Goal: Task Accomplishment & Management: Manage account settings

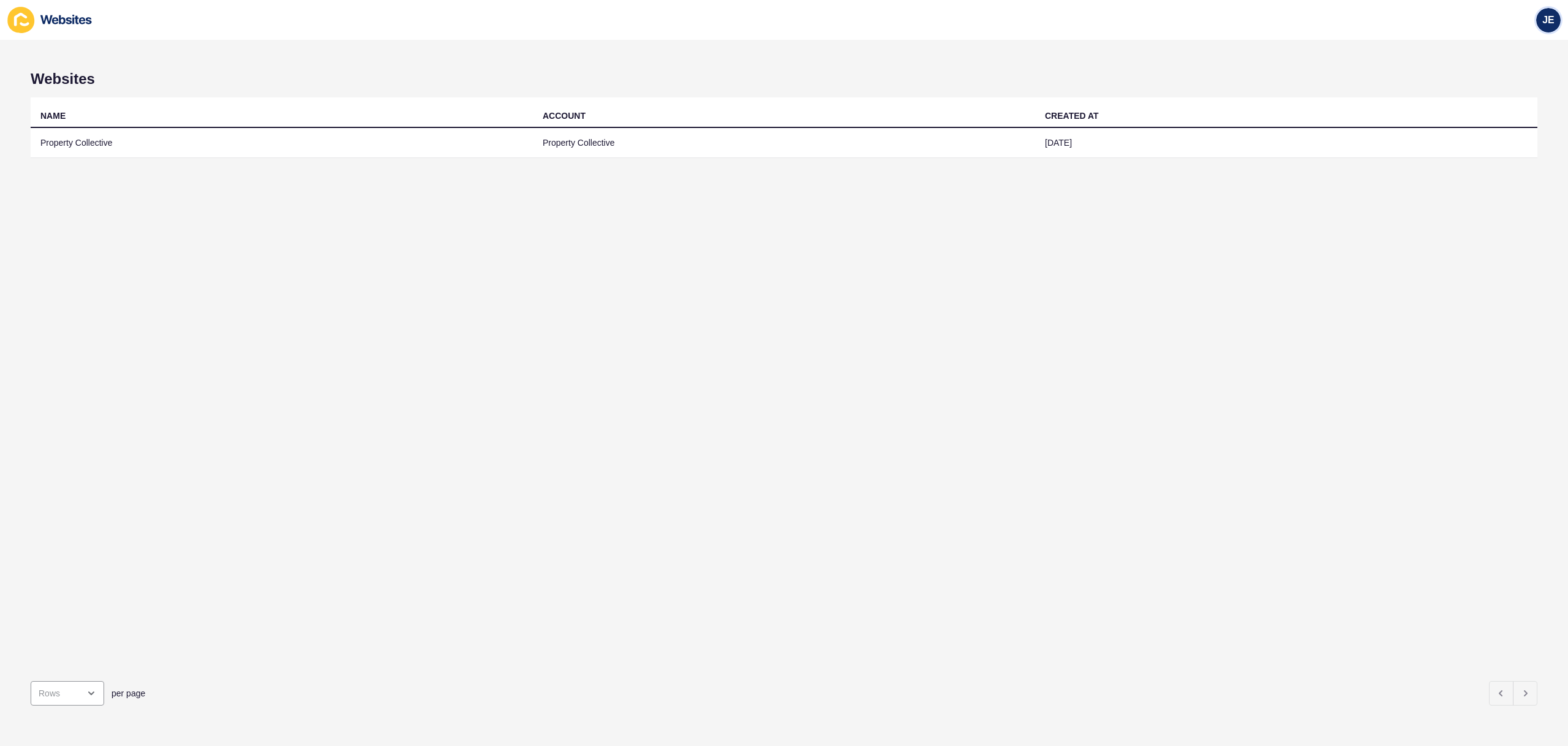
click at [1552, 27] on div "JE" at bounding box center [1548, 20] width 24 height 24
click at [1510, 110] on link "Logout" at bounding box center [1520, 102] width 90 height 27
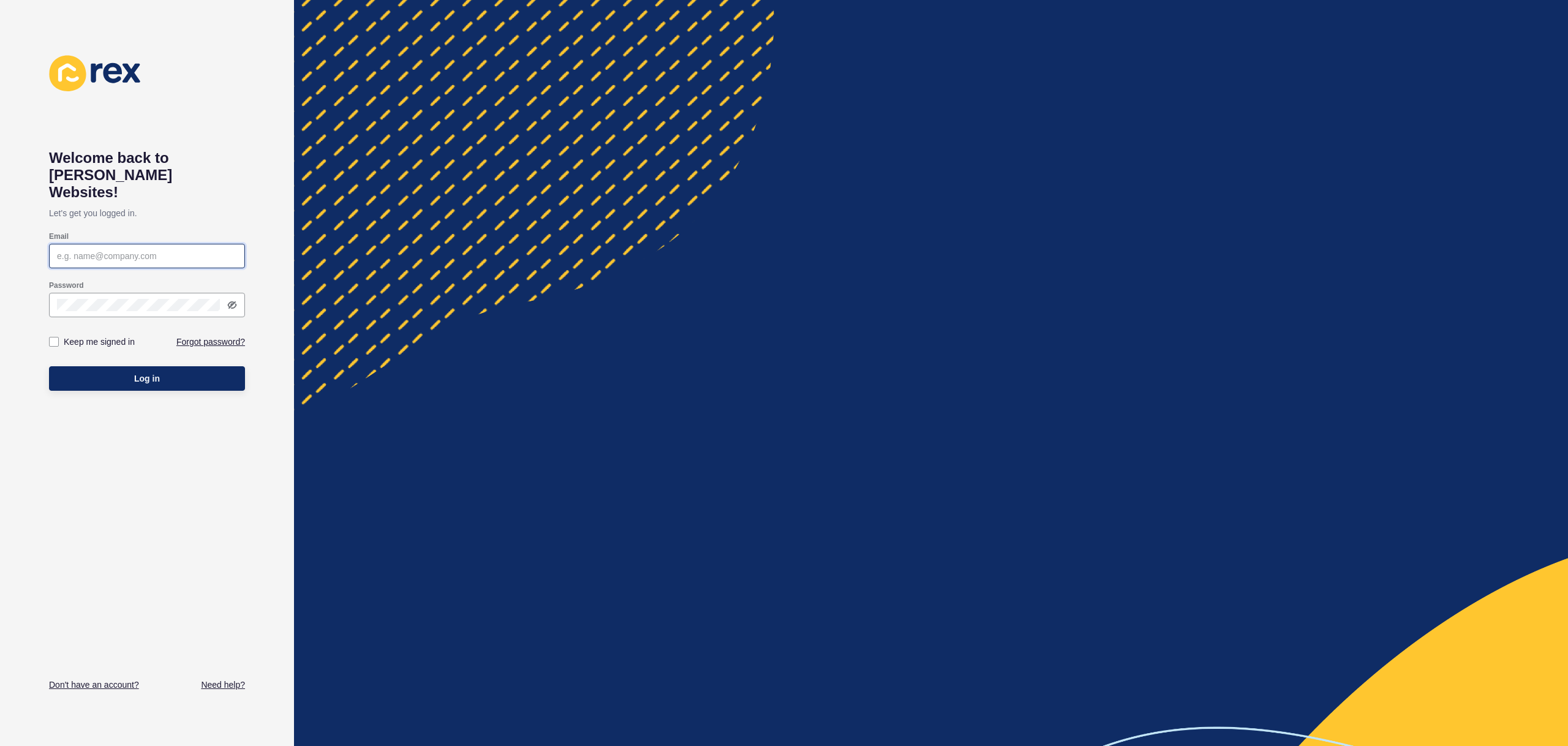
type input "[EMAIL_ADDRESS][PERSON_NAME][DOMAIN_NAME]"
click at [98, 253] on div "Email justine.espinosa@rexsoftware.com.au" at bounding box center [147, 250] width 196 height 49
click at [110, 250] on input "[EMAIL_ADDRESS][PERSON_NAME][DOMAIN_NAME]" at bounding box center [147, 256] width 180 height 12
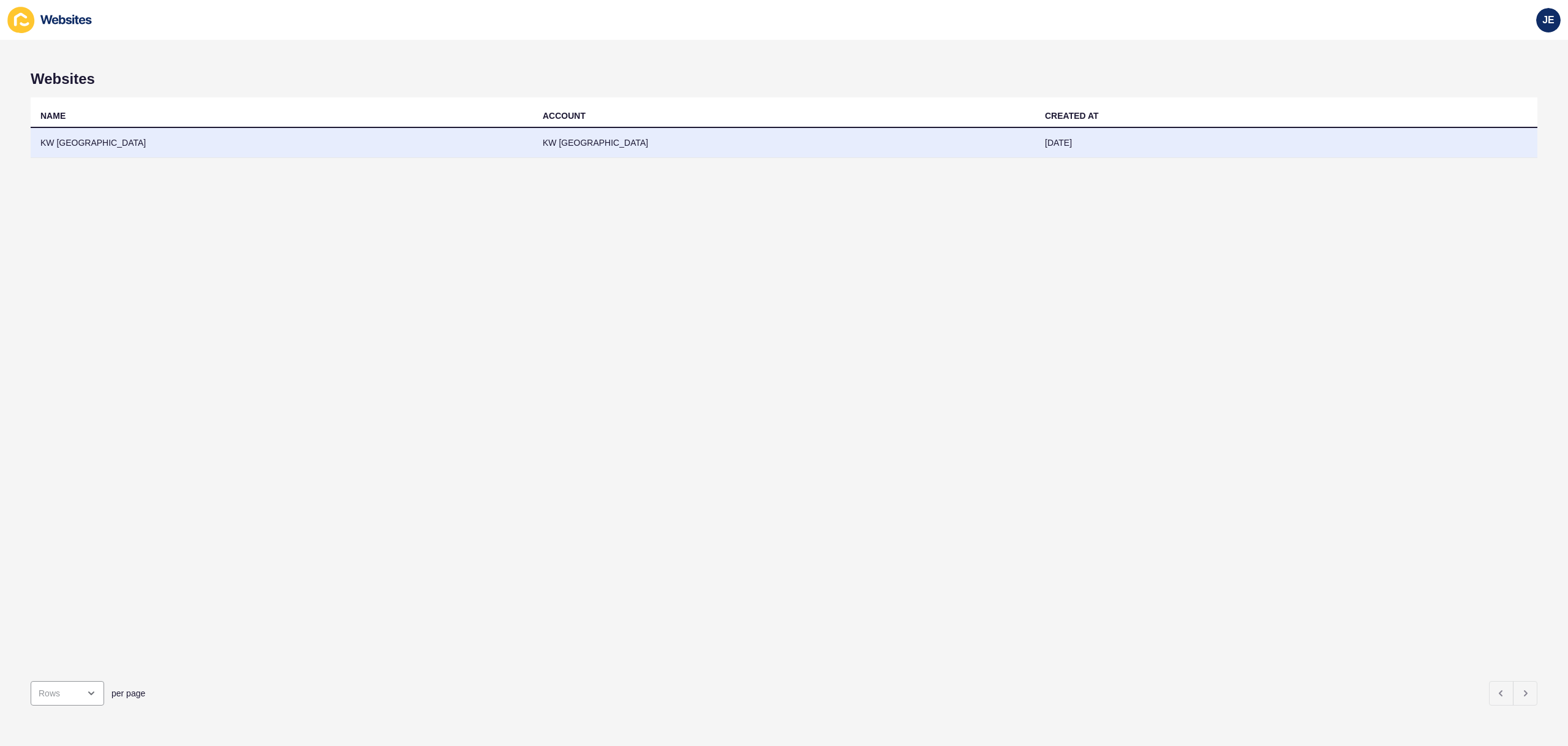
click at [1062, 143] on td "28 Mar 2024" at bounding box center [1286, 143] width 503 height 30
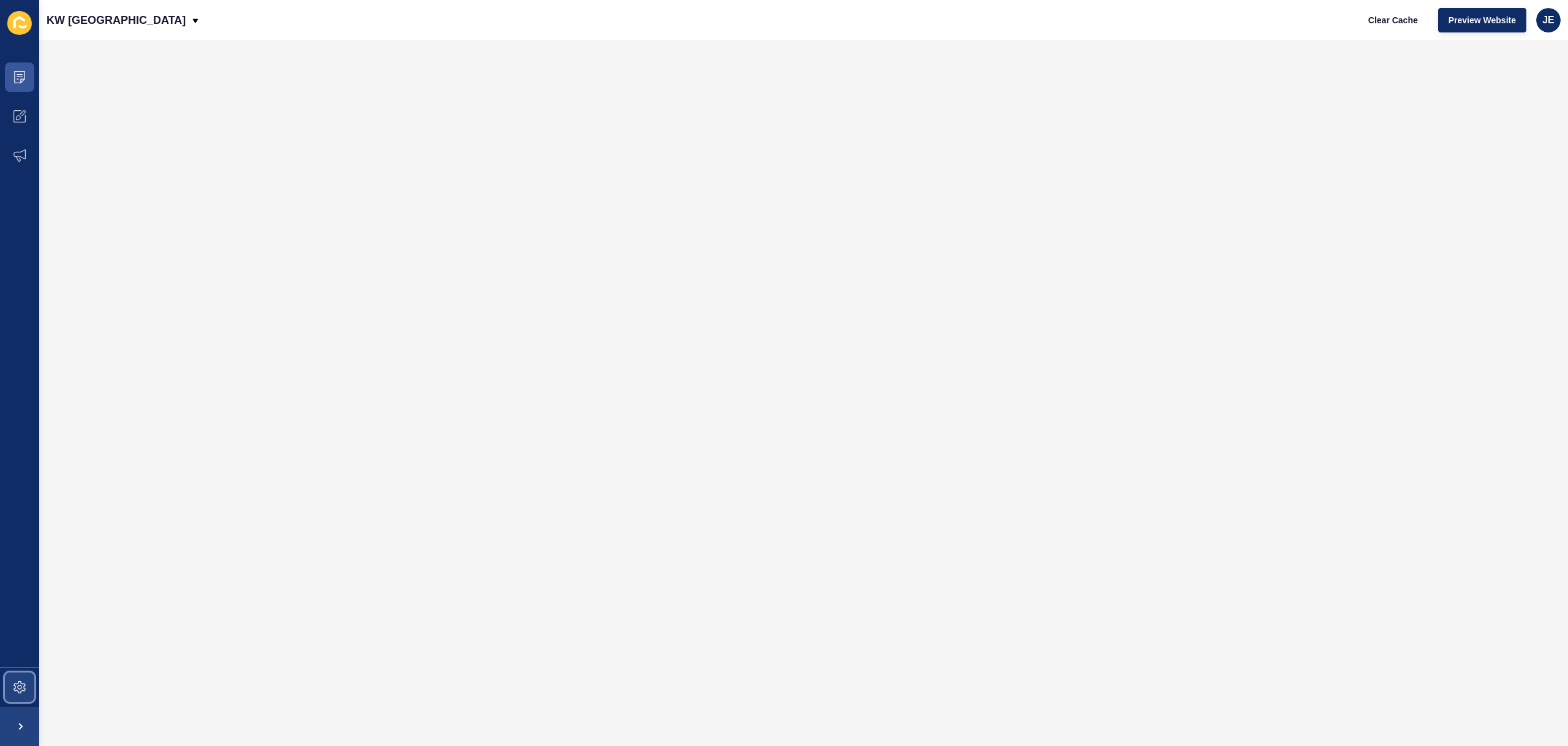
click at [7, 686] on span at bounding box center [20, 688] width 39 height 39
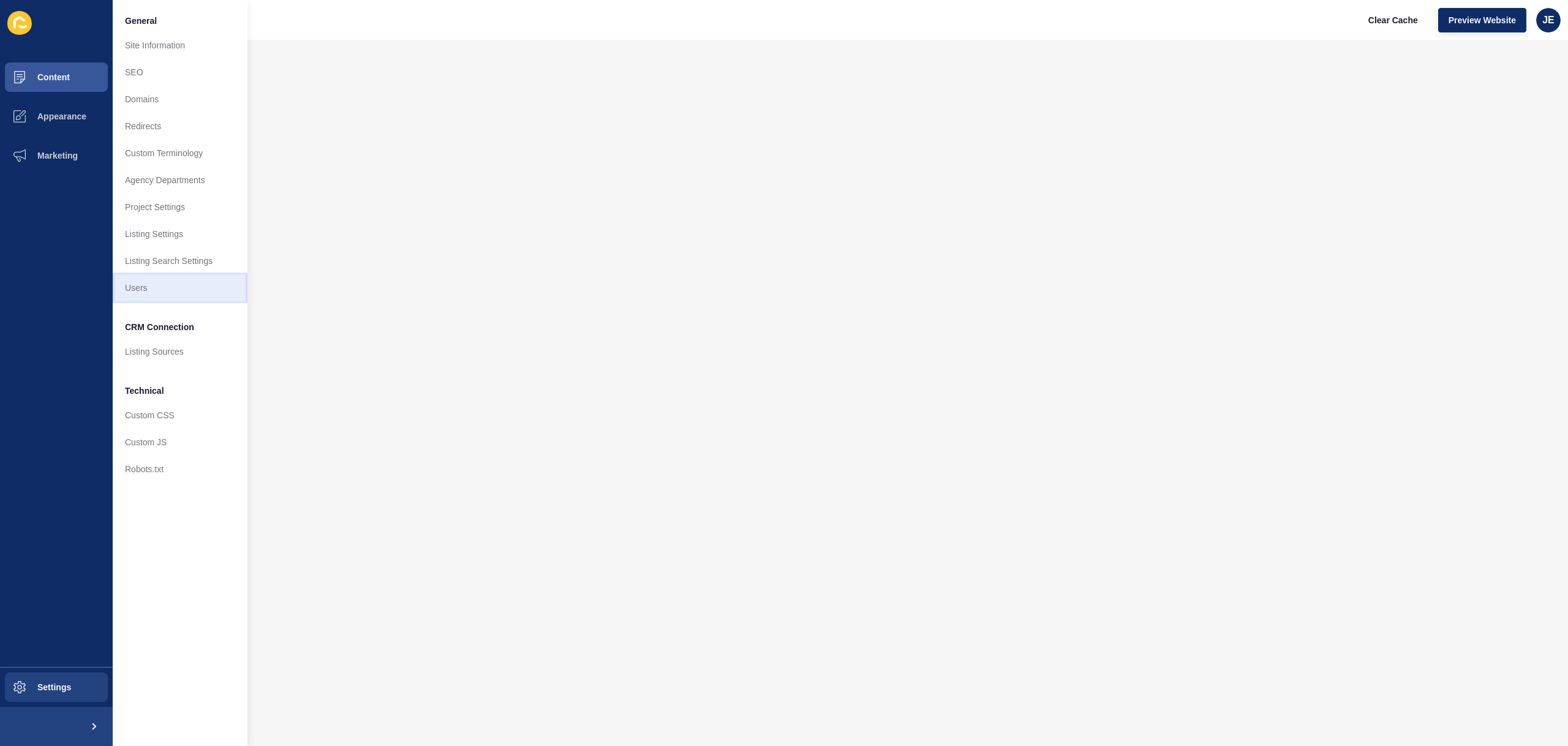
click at [156, 289] on link "Users" at bounding box center [180, 288] width 135 height 27
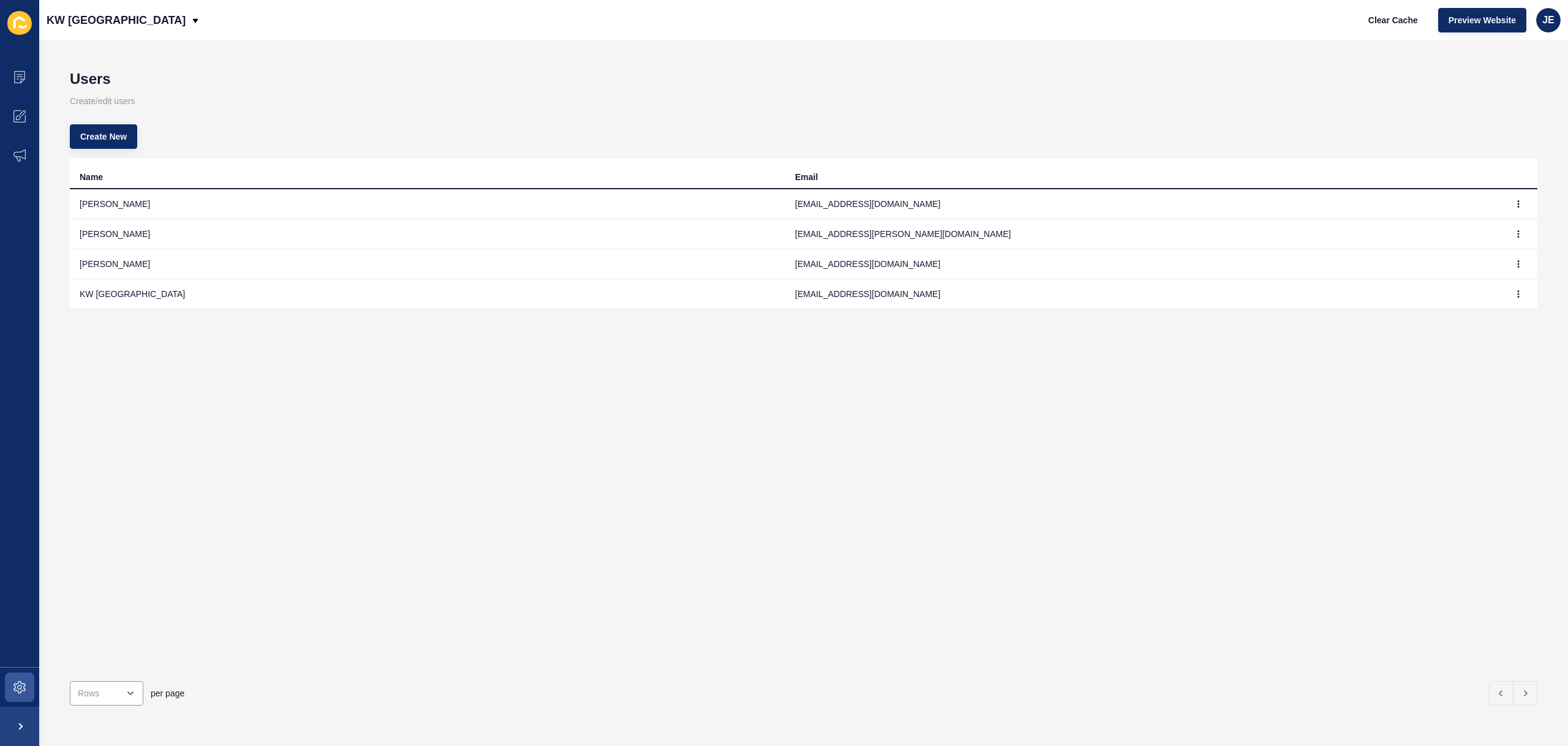
click at [878, 294] on td "scotland@kwscotland.co.uk" at bounding box center [1143, 294] width 715 height 30
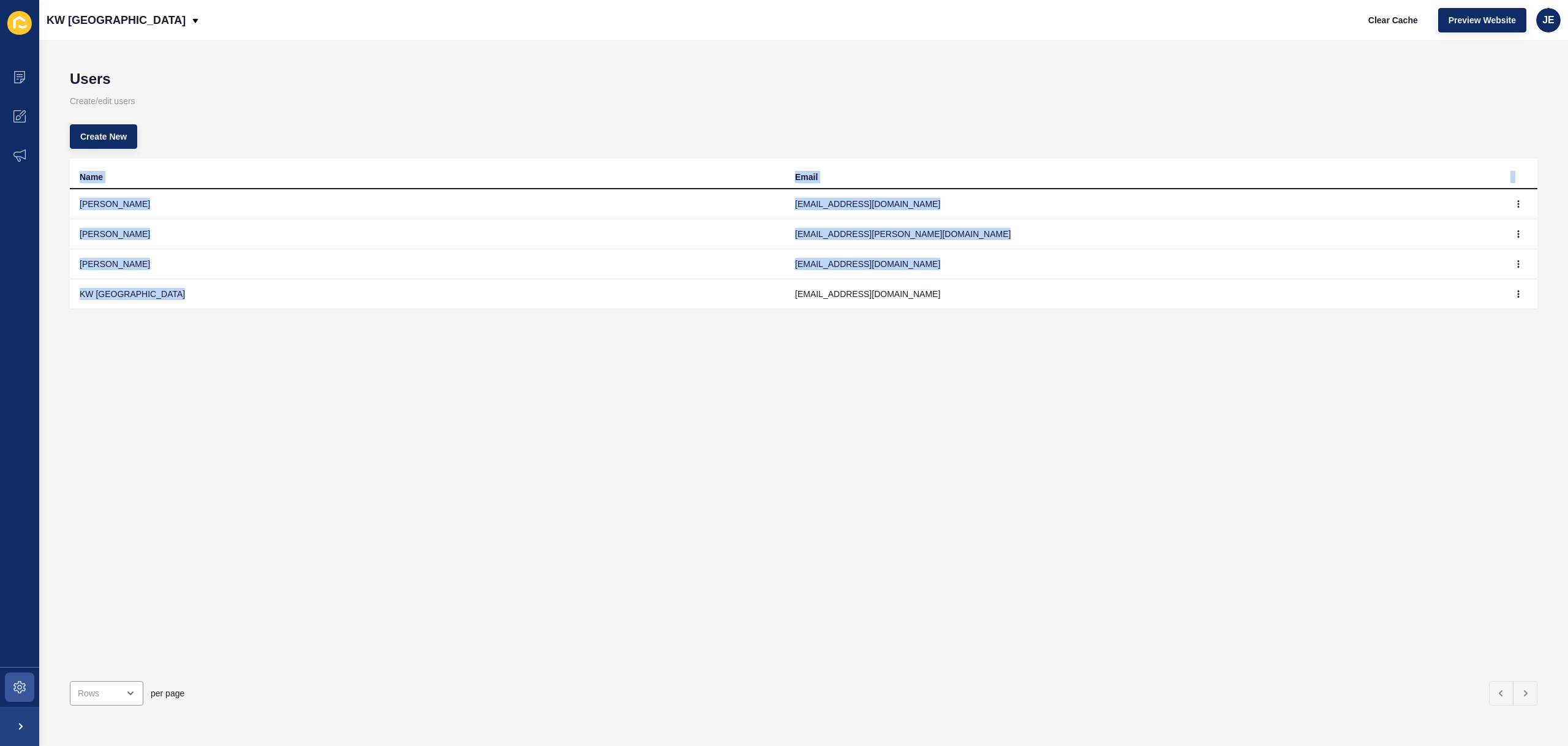
click at [878, 294] on td "scotland@kwscotland.co.uk" at bounding box center [1143, 294] width 715 height 30
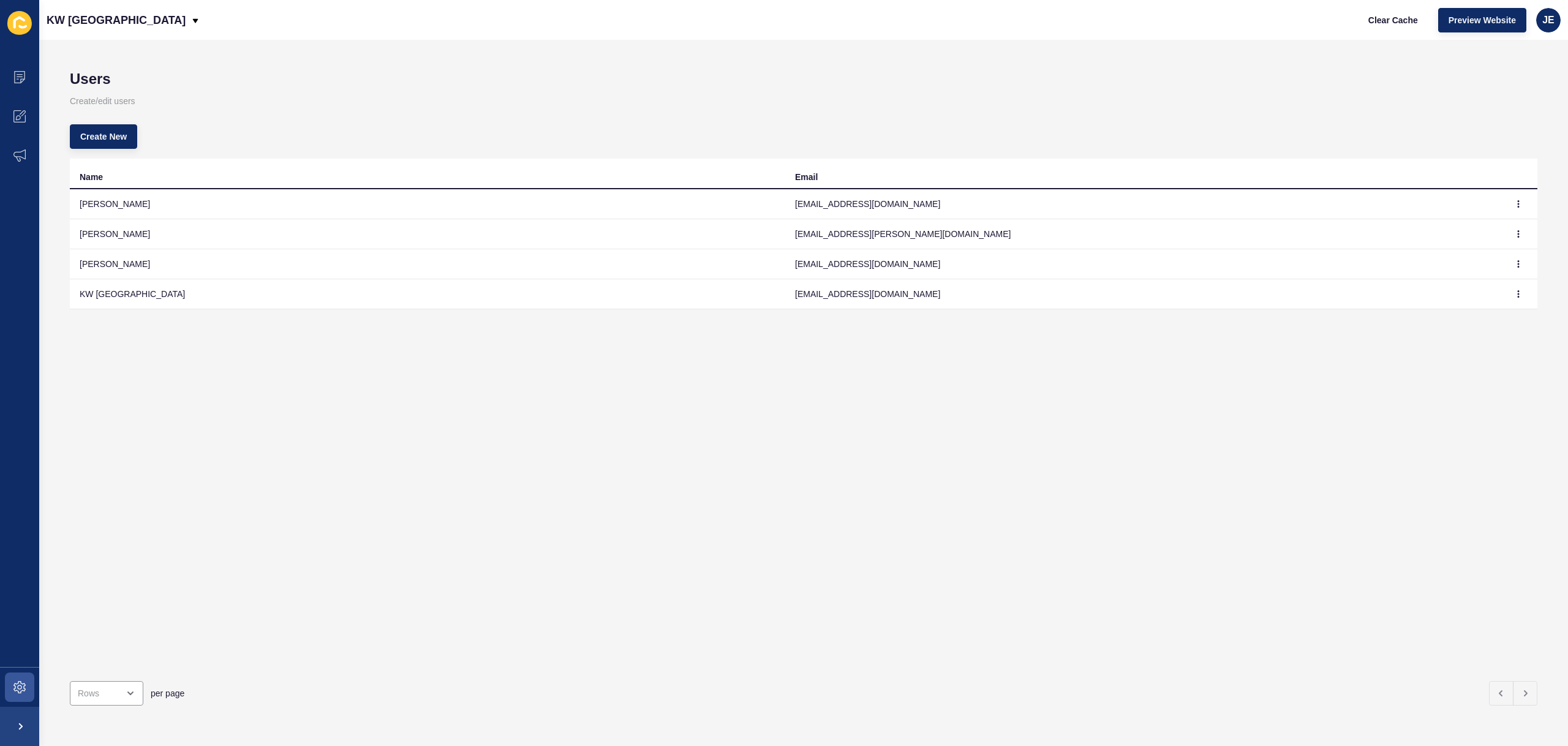
click at [879, 264] on td "bronwyn.grant@kwscotland.co.uk" at bounding box center [1143, 265] width 715 height 30
click at [866, 305] on td "scotland@kwscotland.co.uk" at bounding box center [1143, 294] width 715 height 30
click at [405, 371] on div "Name Email Jennifer Barnett jenniferbarnett@kwuk.com Morven Nicoll morven.nicol…" at bounding box center [803, 415] width 1468 height 513
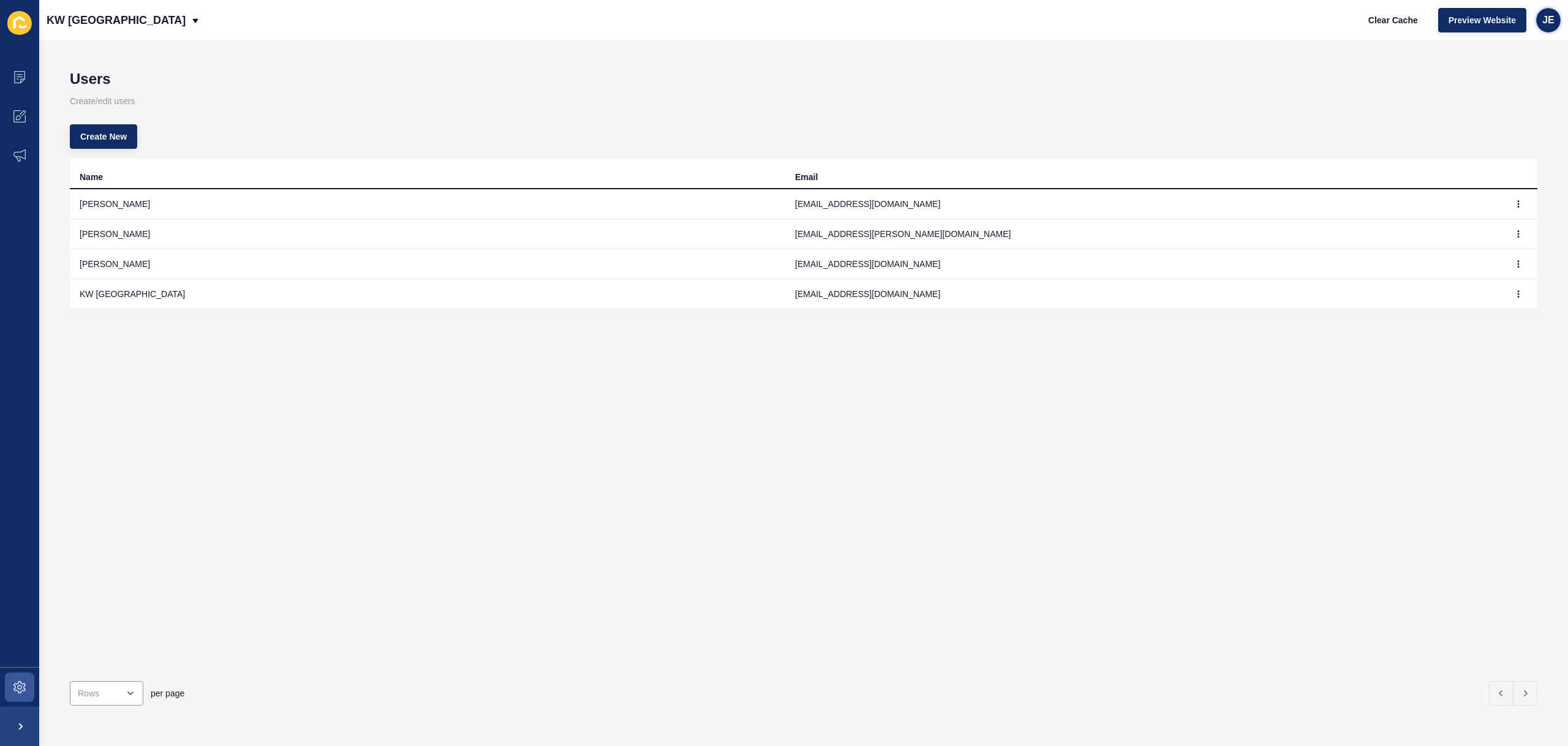
click at [1544, 23] on span "JE" at bounding box center [1548, 20] width 12 height 12
click at [1494, 114] on link "Logout" at bounding box center [1520, 102] width 90 height 27
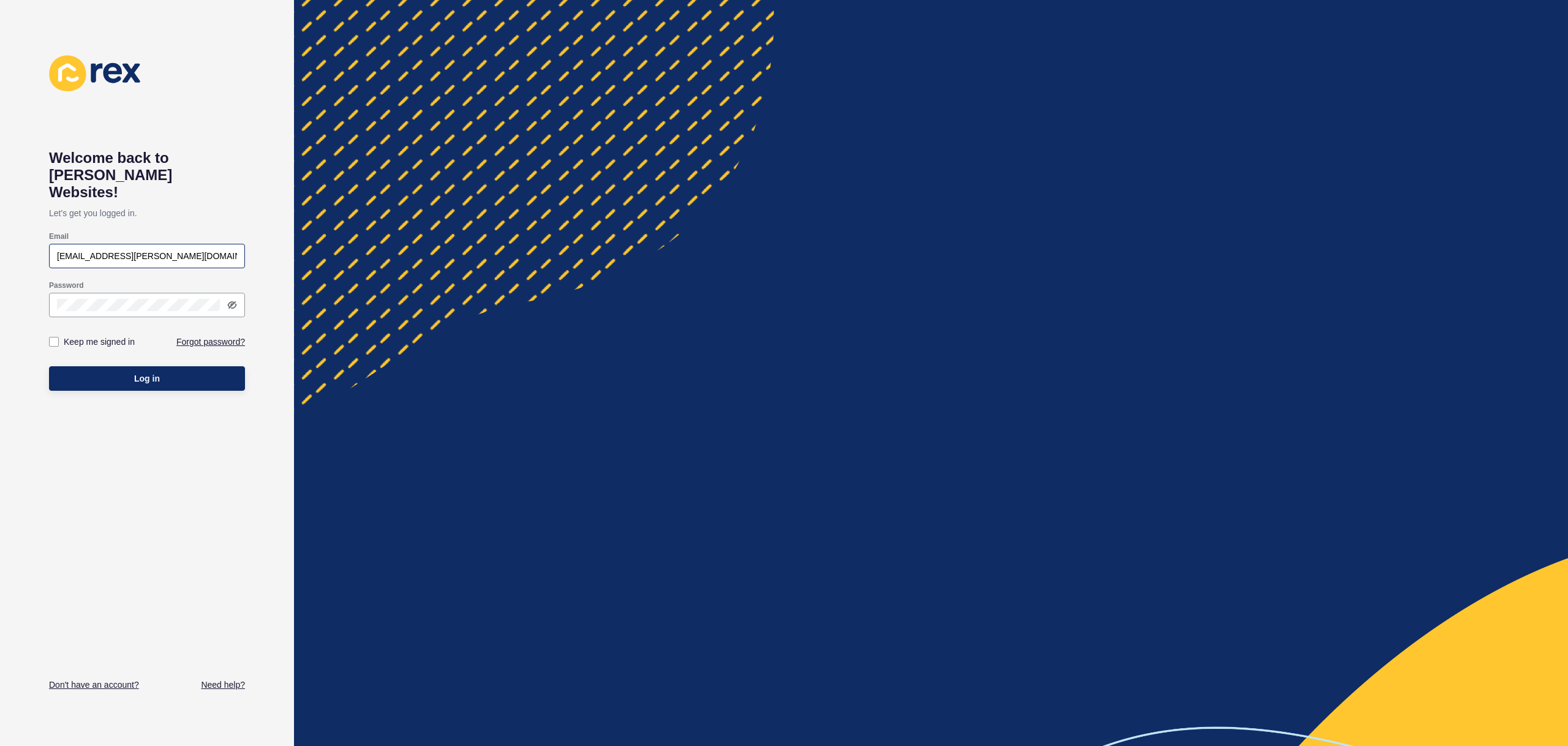
click at [104, 244] on div "[EMAIL_ADDRESS][PERSON_NAME][DOMAIN_NAME]" at bounding box center [147, 255] width 196 height 24
paste input "bronwyn.grant@kwscotland.co.uk"
paste input "email"
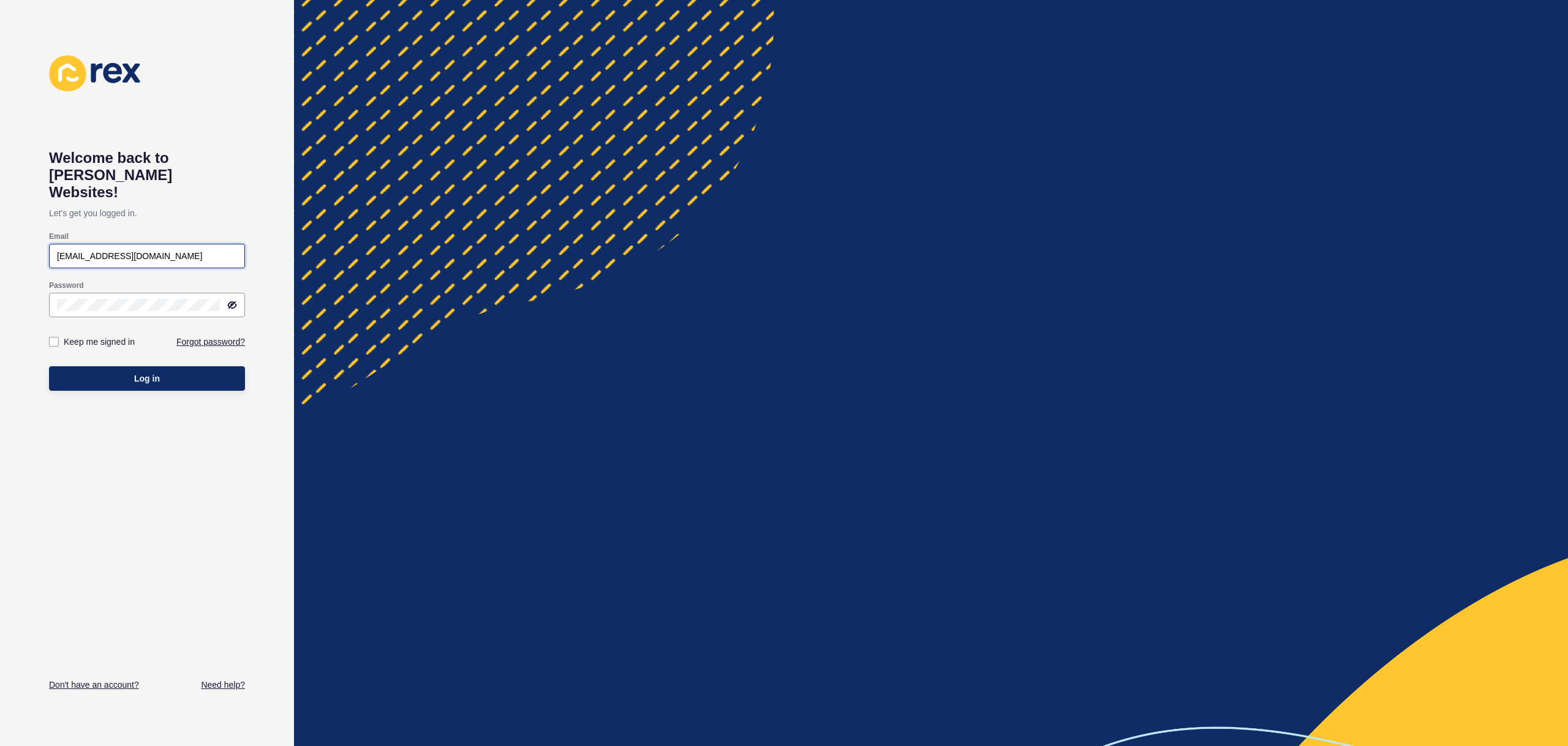
type input "bronwyn.grant@kwscotland.co.uk"
click at [82, 366] on button "Log in" at bounding box center [147, 378] width 196 height 24
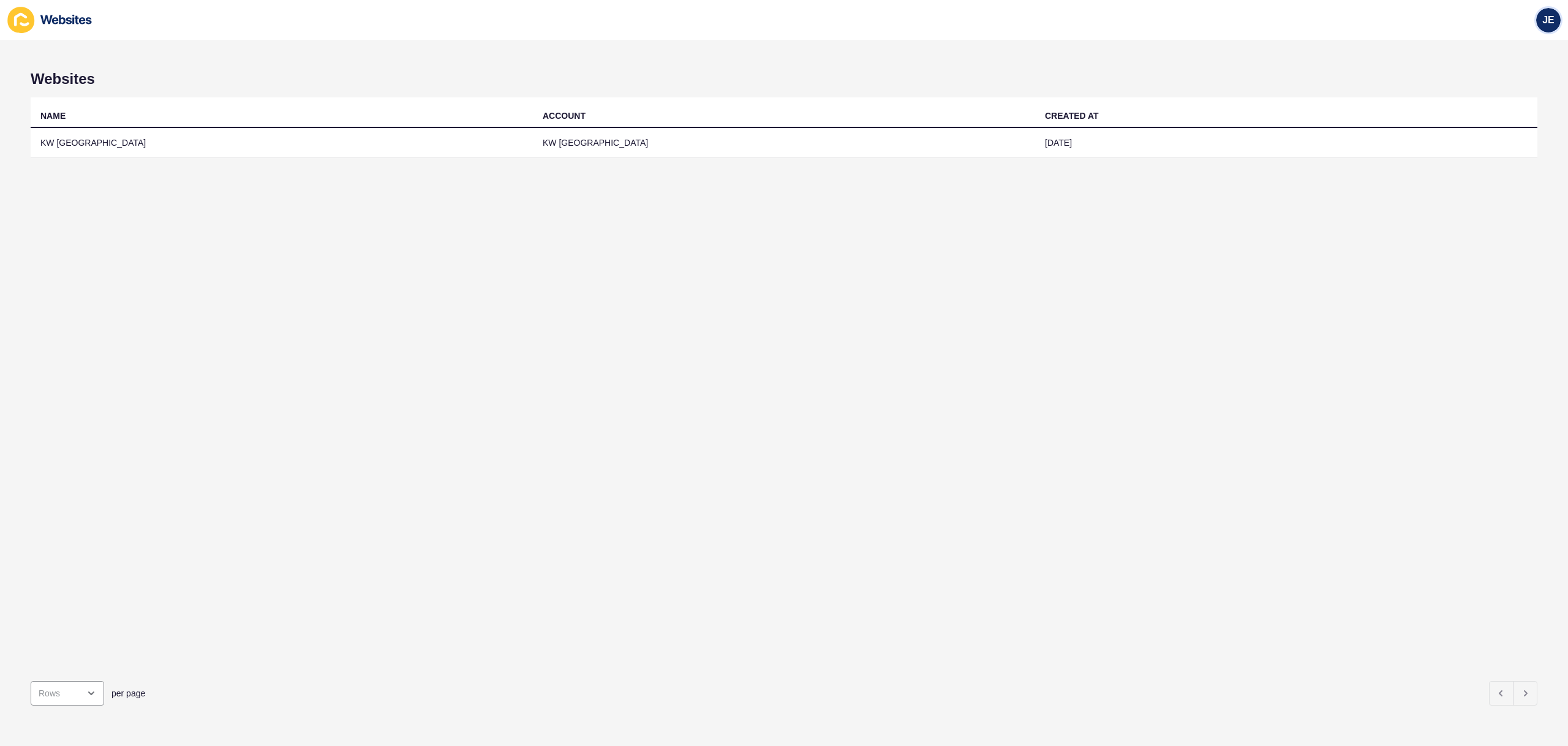
click at [1550, 28] on div "JE" at bounding box center [1548, 20] width 24 height 24
click at [1510, 100] on link "Logout" at bounding box center [1520, 102] width 90 height 27
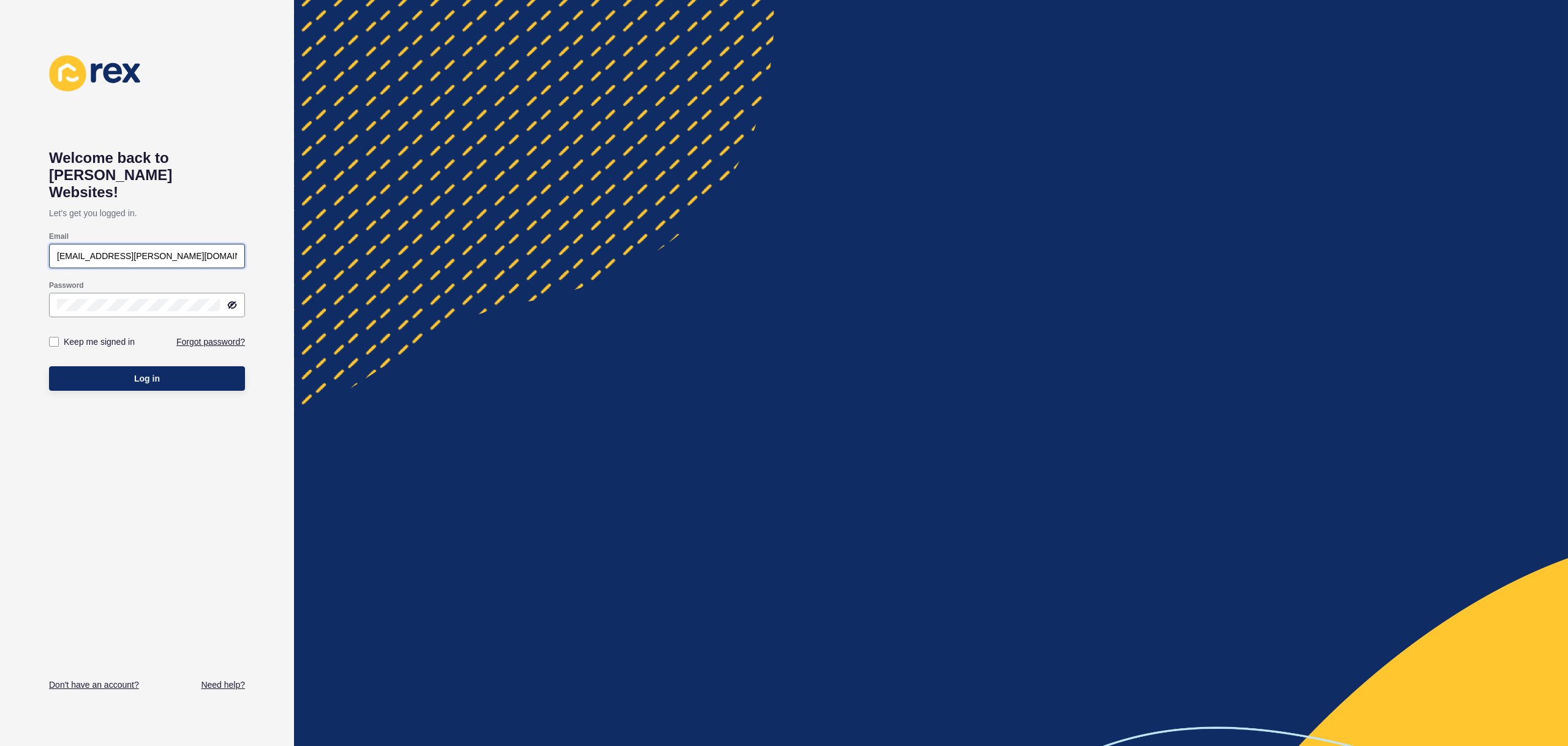
click at [149, 250] on input "[EMAIL_ADDRESS][PERSON_NAME][DOMAIN_NAME]" at bounding box center [147, 256] width 180 height 12
paste input "[EMAIL_ADDRESS][DOMAIN_NAME]"
type input "[EMAIL_ADDRESS][DOMAIN_NAME]"
click at [120, 366] on button "Log in" at bounding box center [147, 378] width 196 height 24
